Goal: Information Seeking & Learning: Learn about a topic

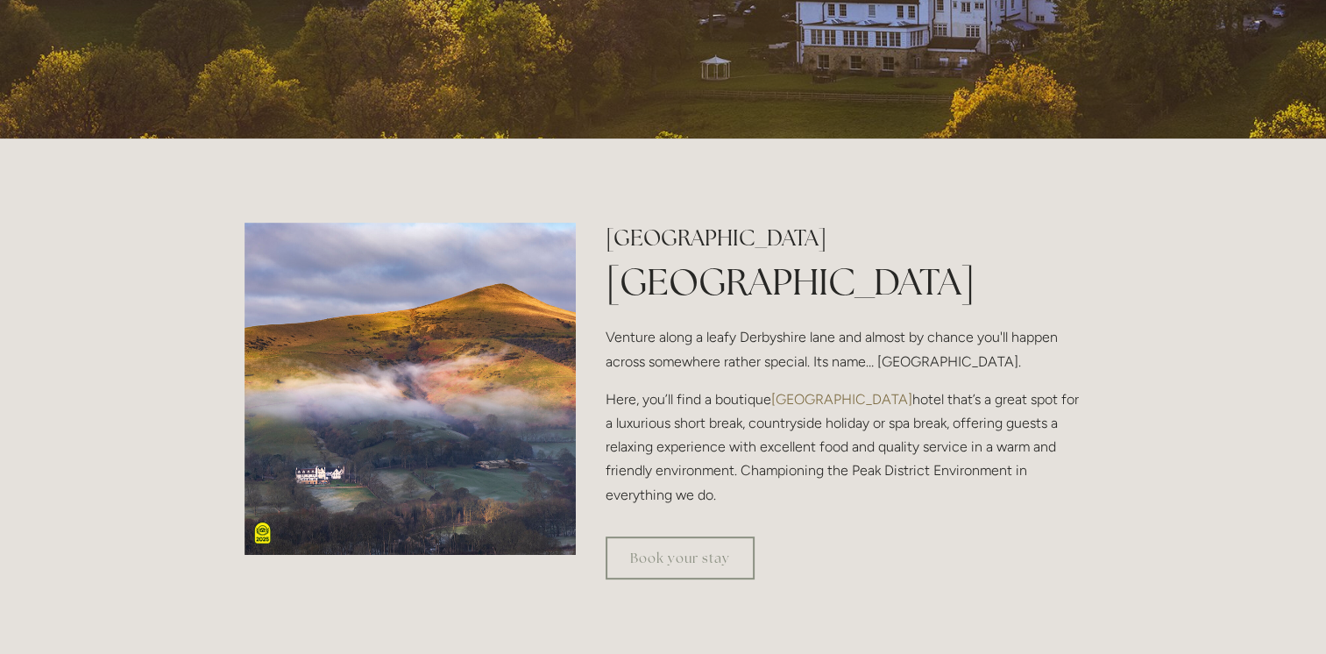
scroll to position [416, 0]
click at [655, 565] on link "Book your stay" at bounding box center [679, 558] width 149 height 43
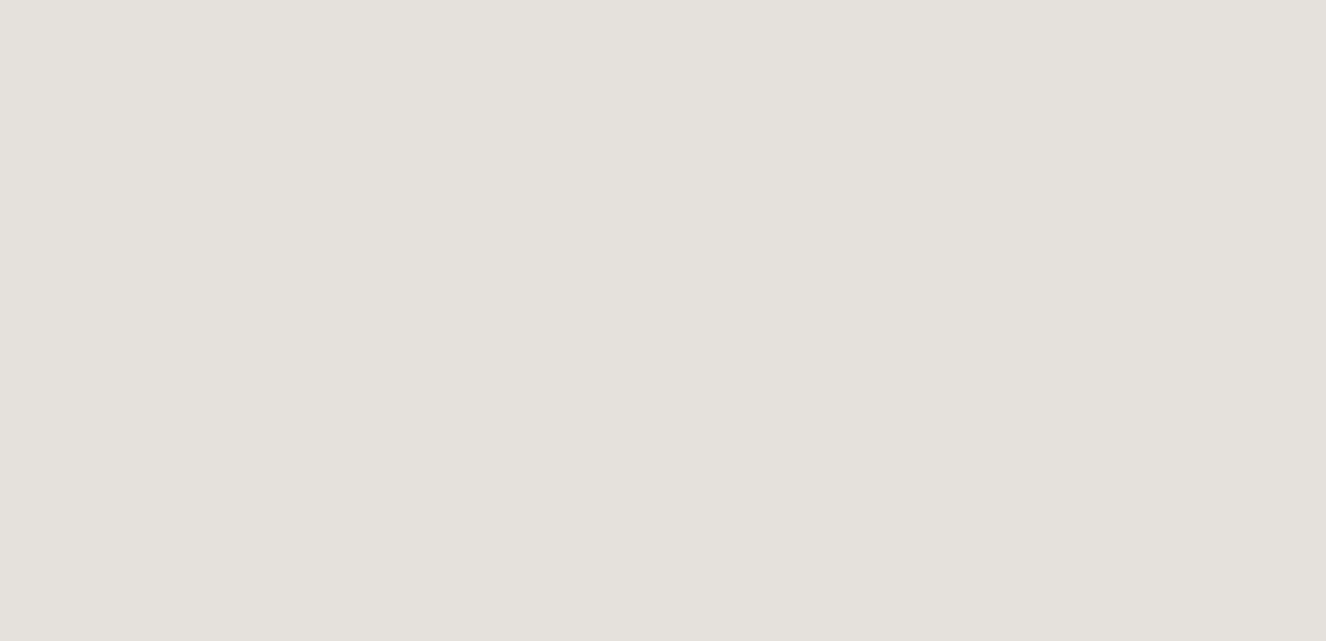
scroll to position [1748, 0]
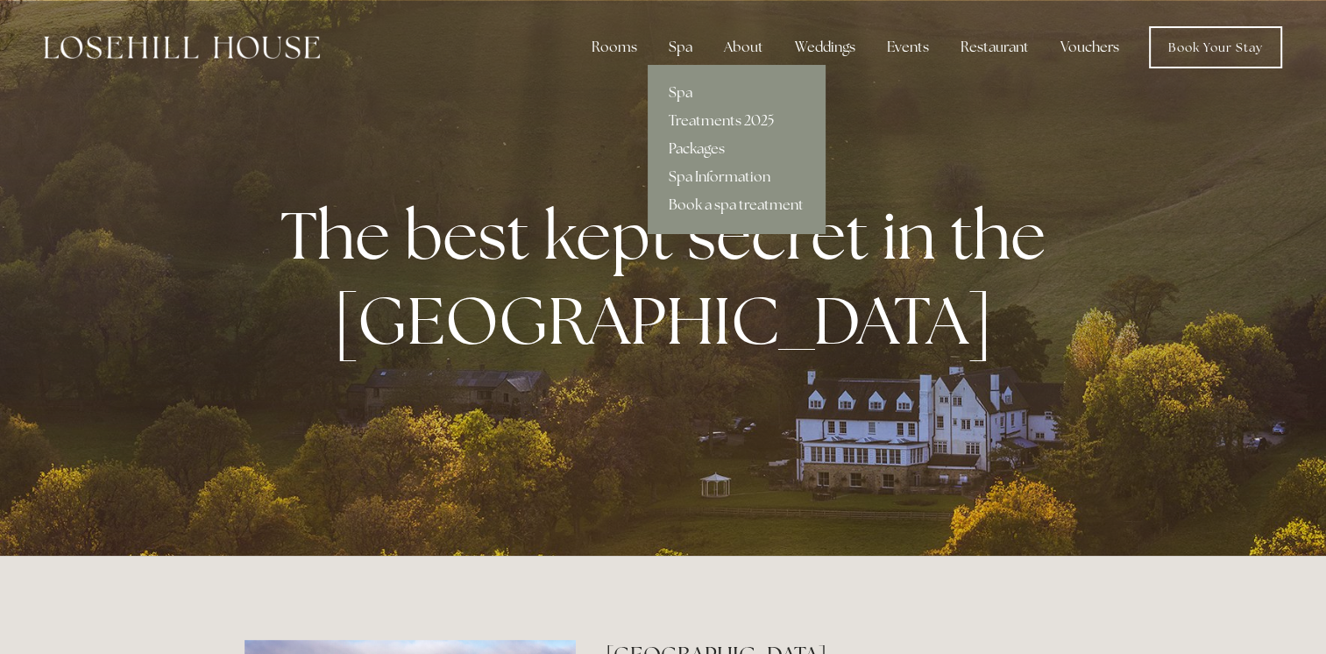
click at [687, 146] on link "Packages" at bounding box center [736, 149] width 177 height 28
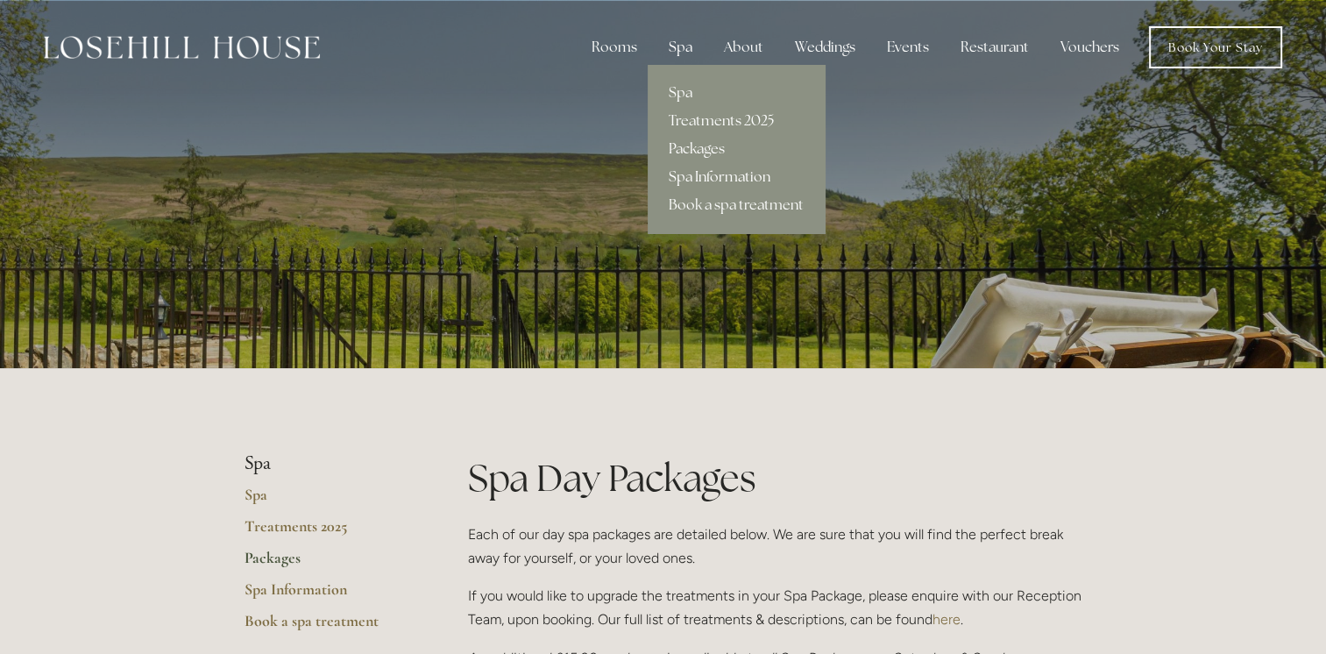
click at [687, 179] on link "Spa Information" at bounding box center [736, 177] width 177 height 28
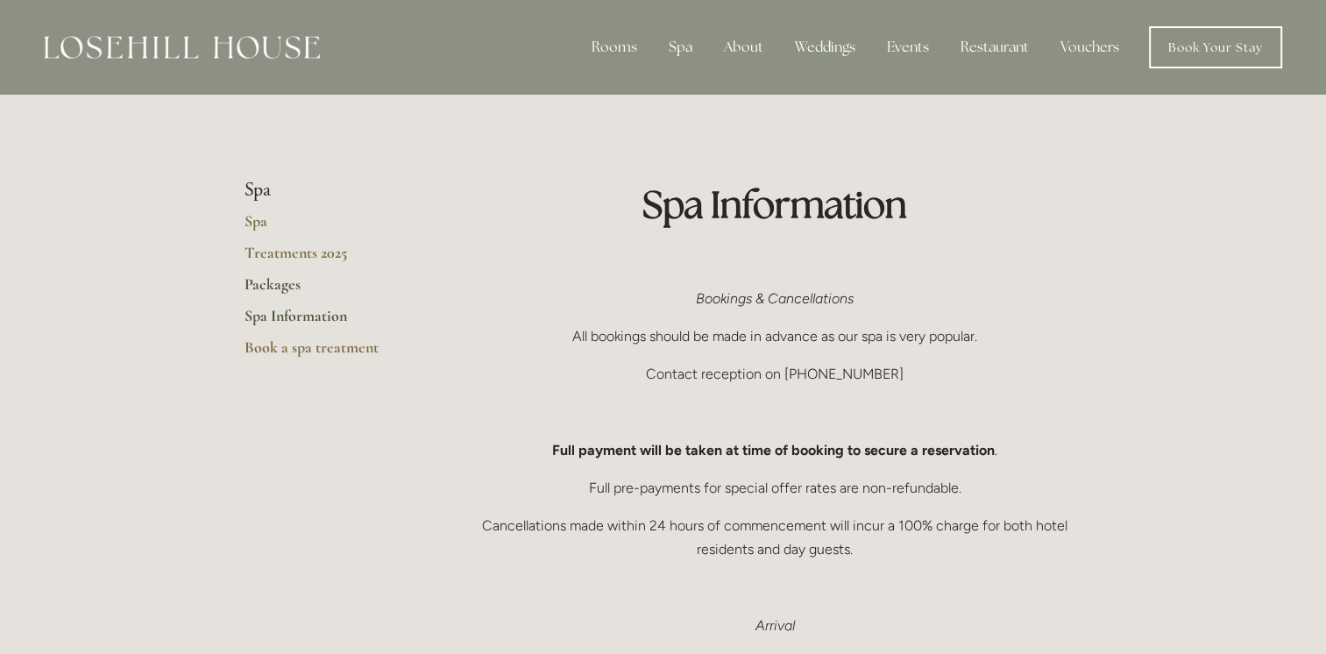
click at [270, 286] on link "Packages" at bounding box center [327, 290] width 167 height 32
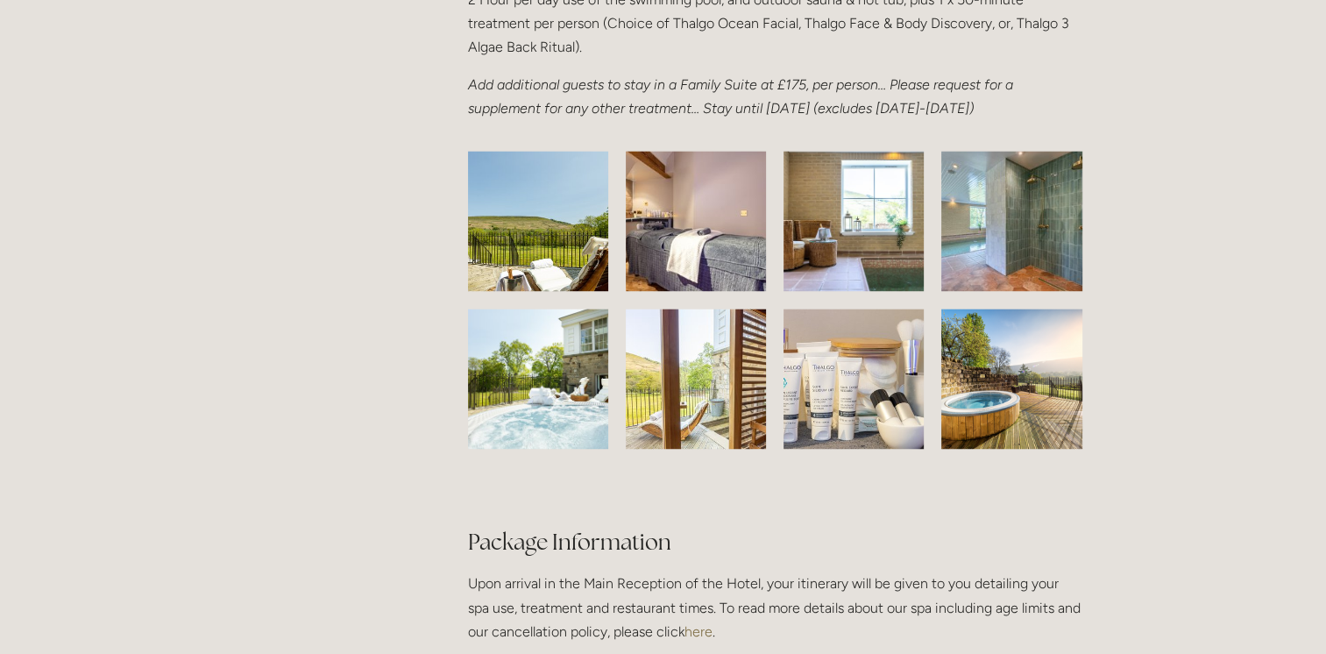
scroll to position [2700, 0]
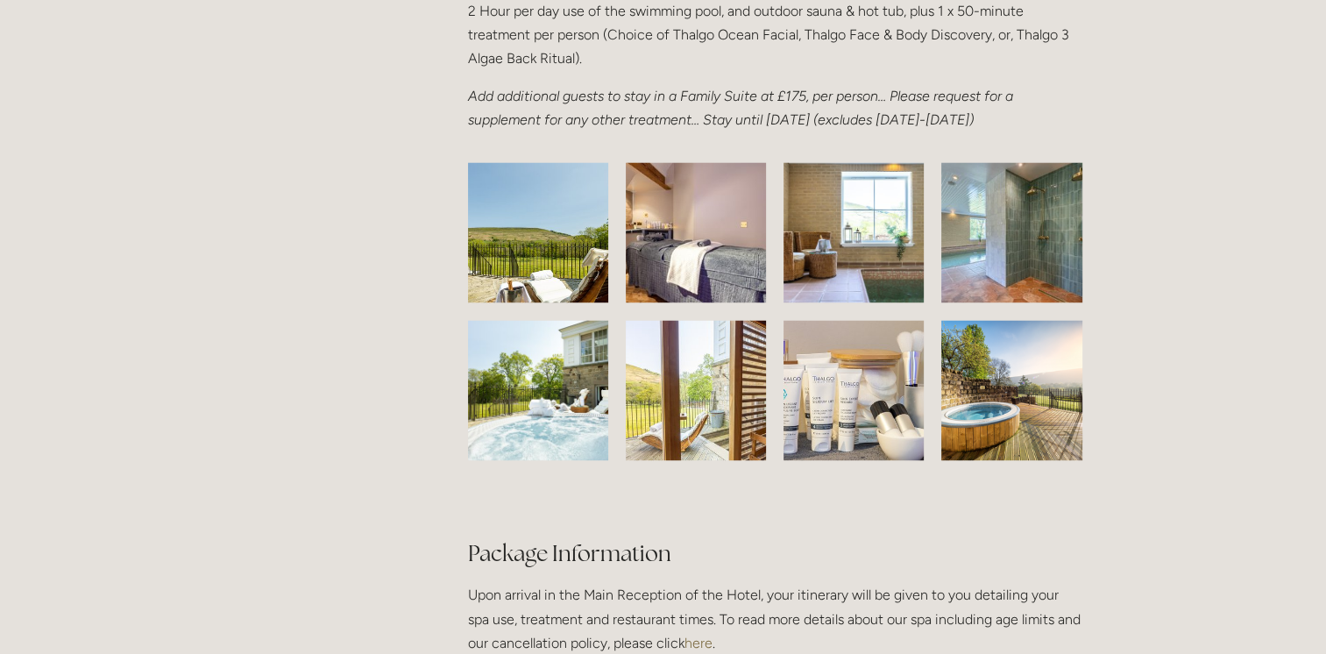
click at [690, 263] on img at bounding box center [695, 232] width 205 height 140
click at [845, 263] on img at bounding box center [853, 232] width 210 height 140
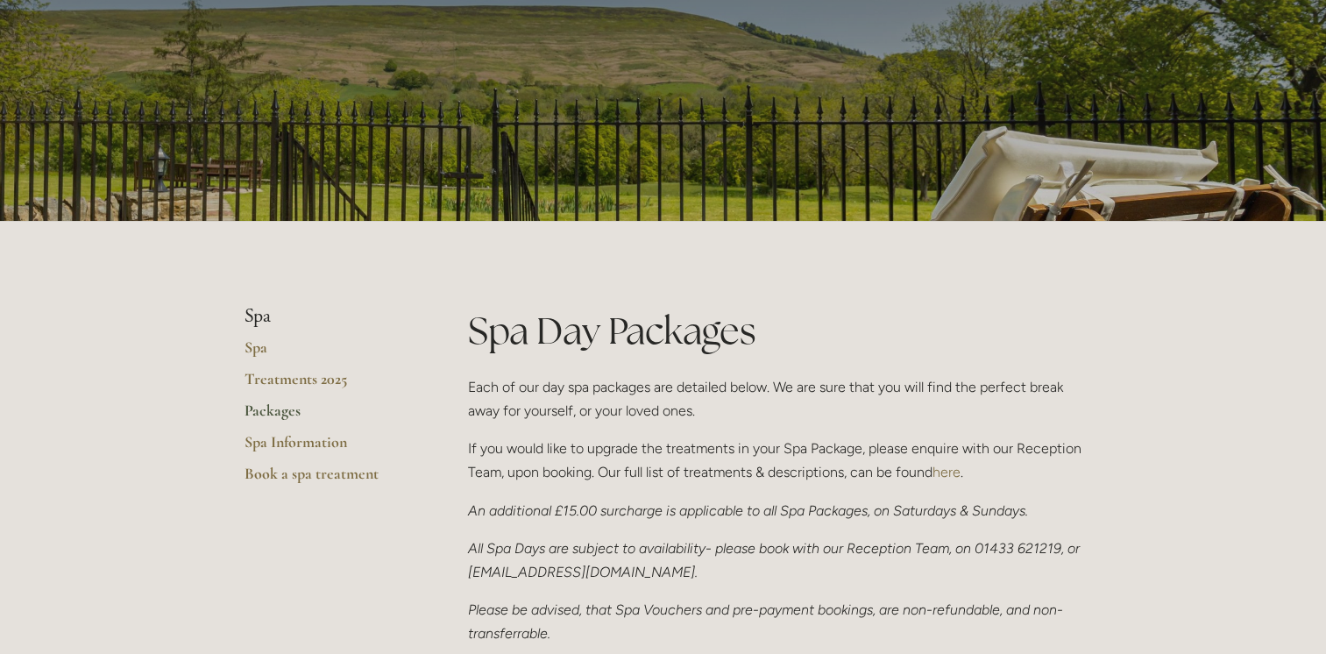
scroll to position [0, 0]
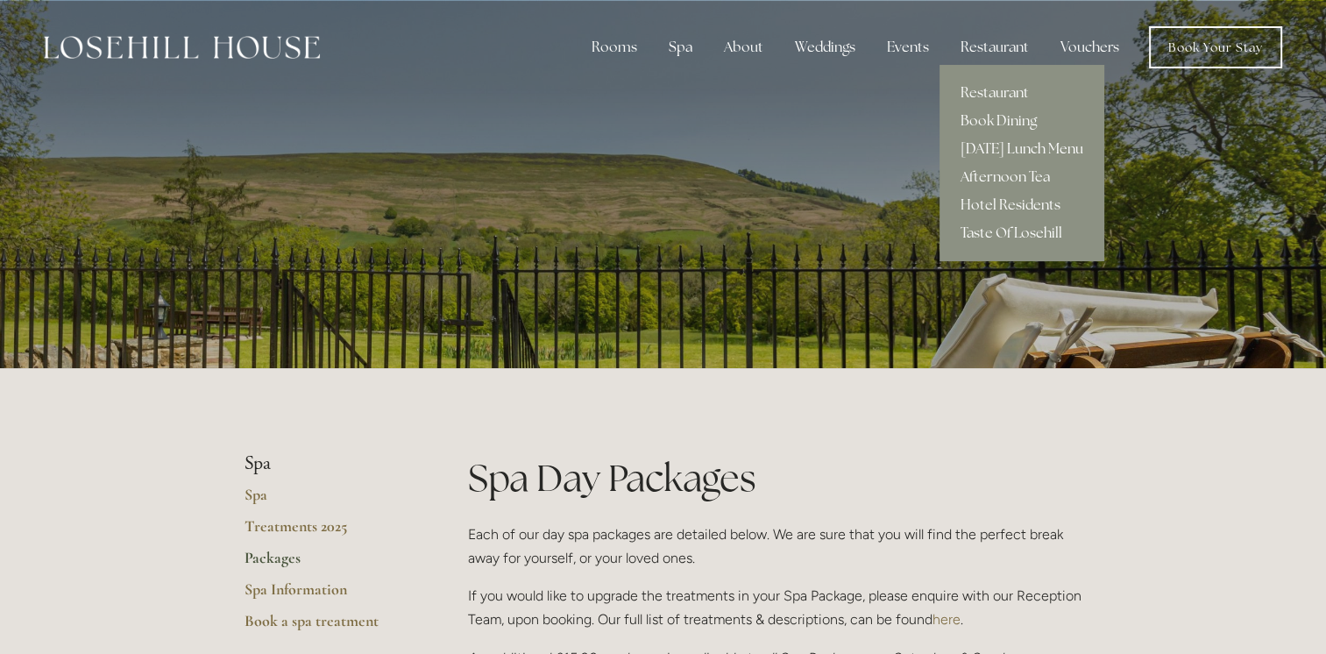
click at [993, 151] on link "[DATE] Lunch Menu" at bounding box center [1021, 149] width 165 height 28
